Goal: Task Accomplishment & Management: Complete application form

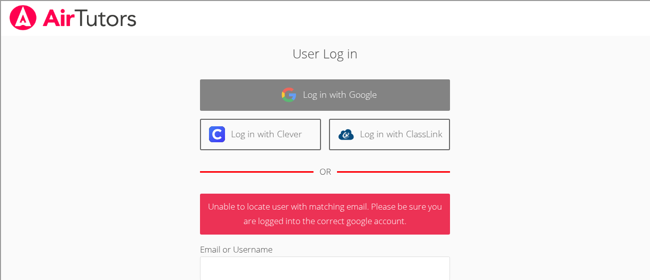
click at [284, 89] on img at bounding box center [289, 95] width 16 height 16
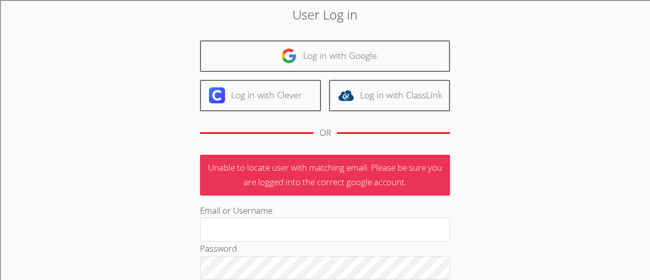
scroll to position [73, 0]
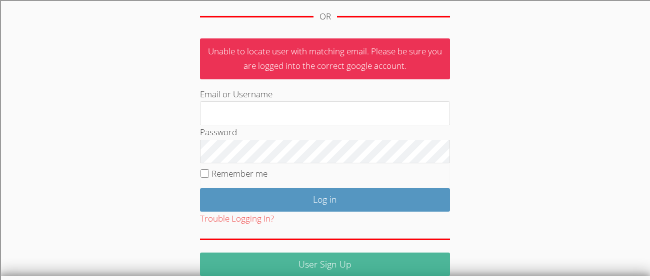
click at [303, 259] on link "User Sign Up" at bounding box center [325, 264] width 250 height 23
